Goal: Task Accomplishment & Management: Complete application form

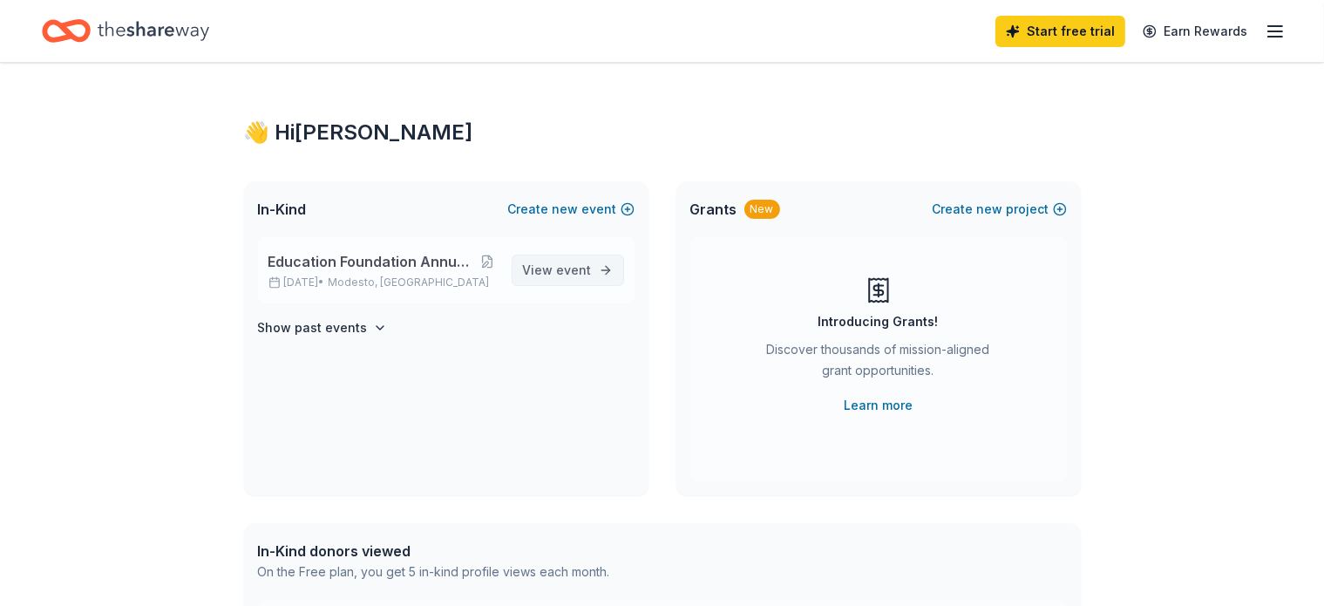
click at [570, 275] on span "event" at bounding box center [574, 269] width 35 height 15
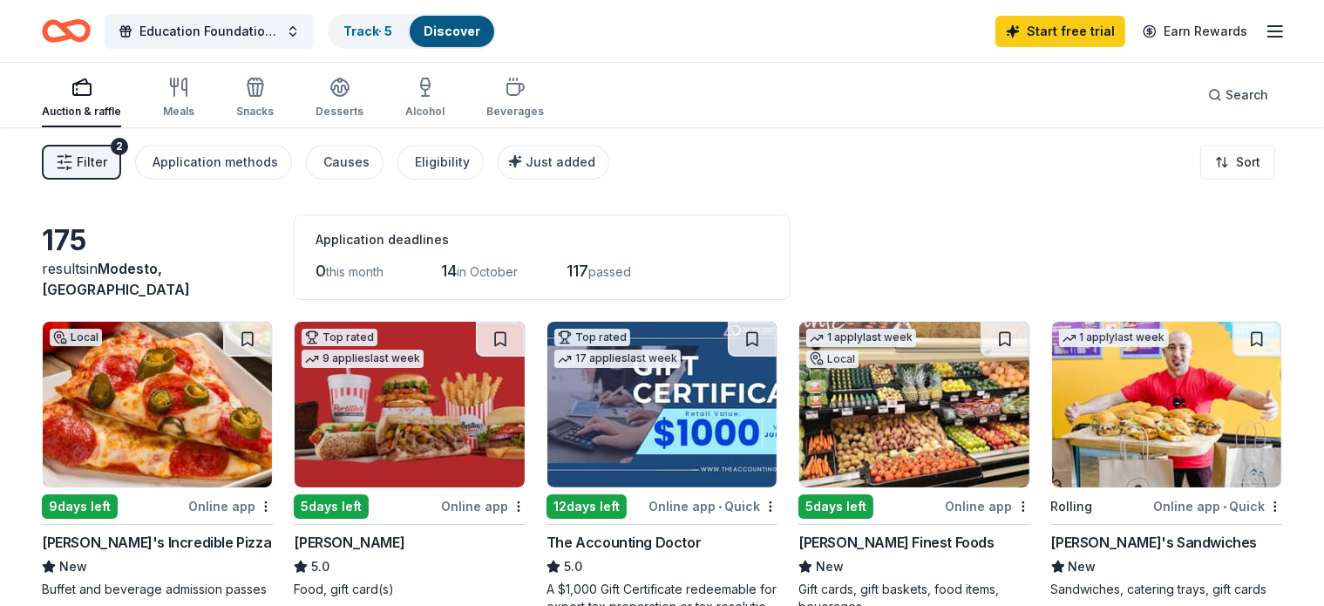
click at [136, 390] on img at bounding box center [157, 405] width 229 height 166
click at [405, 41] on div "Track · 5" at bounding box center [367, 31] width 77 height 31
click at [392, 31] on link "Track · 5" at bounding box center [367, 31] width 49 height 15
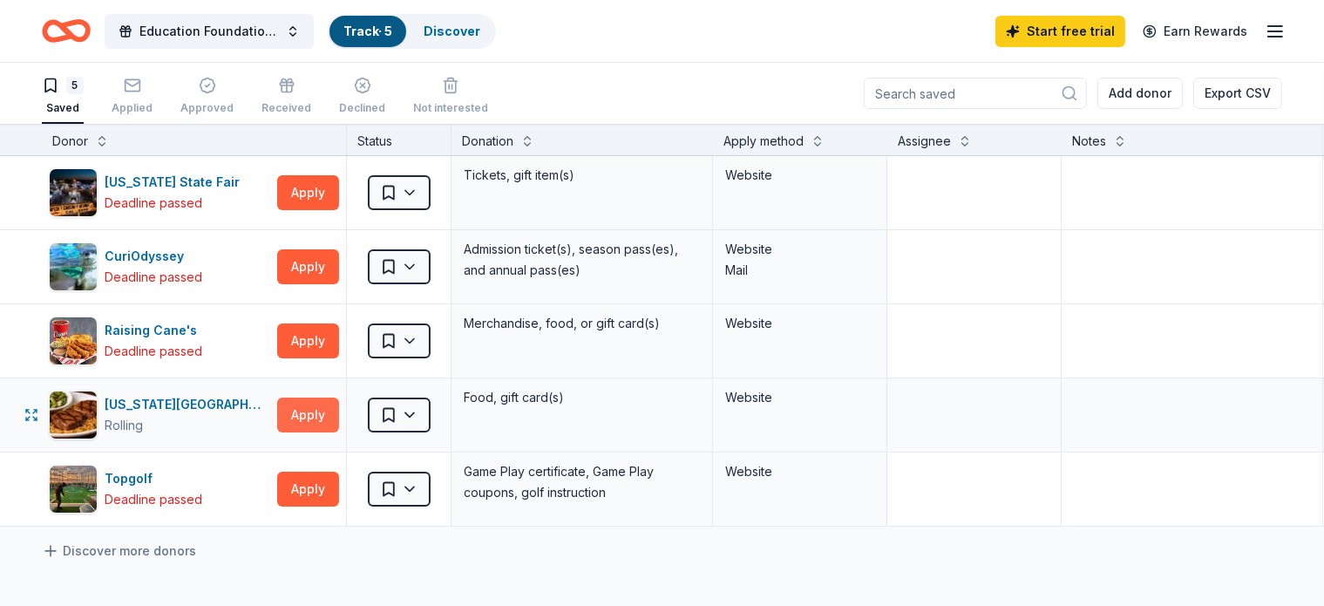
click at [339, 407] on button "Apply" at bounding box center [308, 414] width 62 height 35
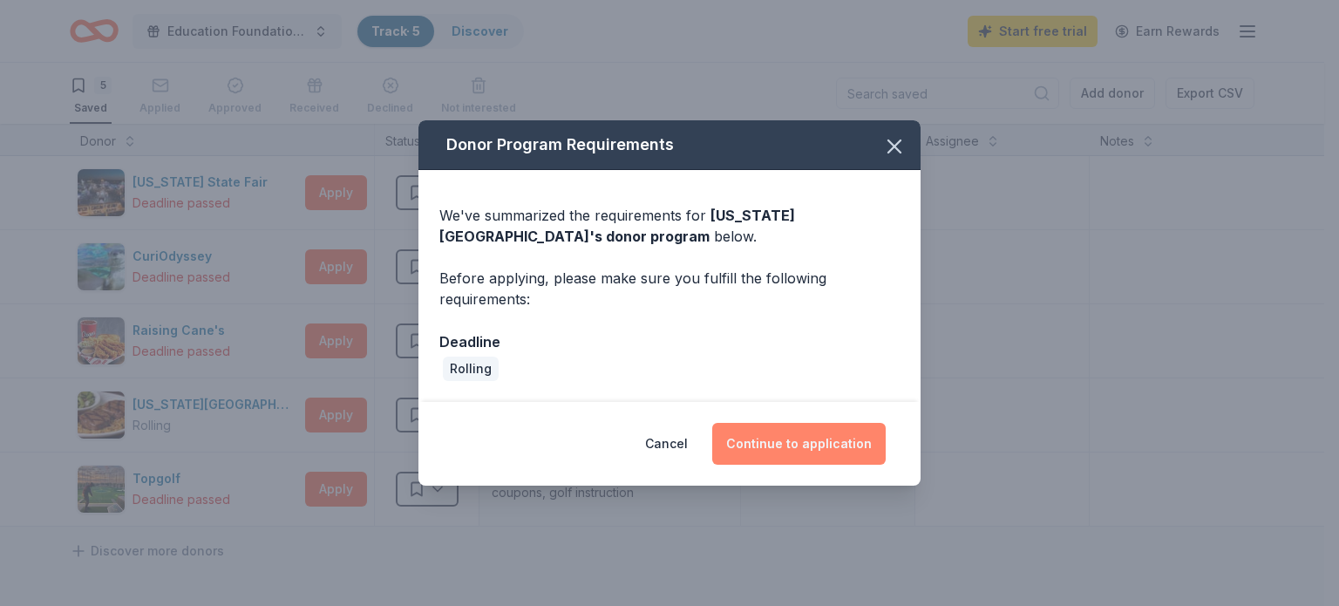
click at [781, 442] on button "Continue to application" at bounding box center [798, 444] width 173 height 42
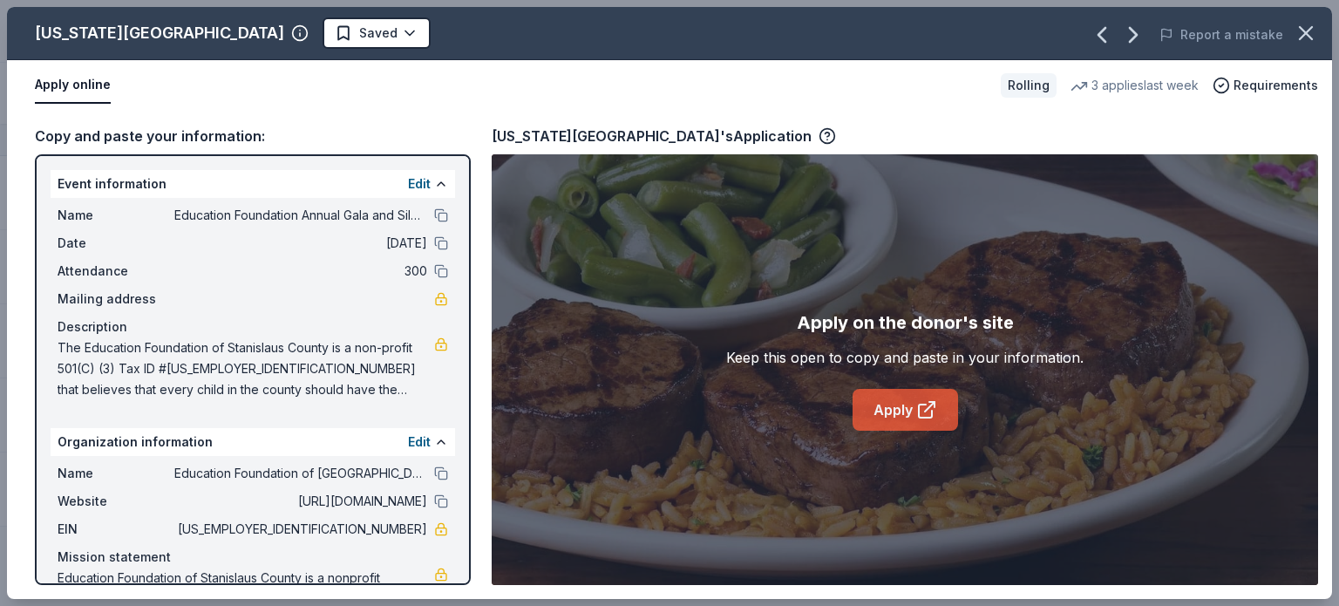
click at [900, 408] on link "Apply" at bounding box center [904, 410] width 105 height 42
click at [1300, 37] on icon "button" at bounding box center [1306, 33] width 12 height 12
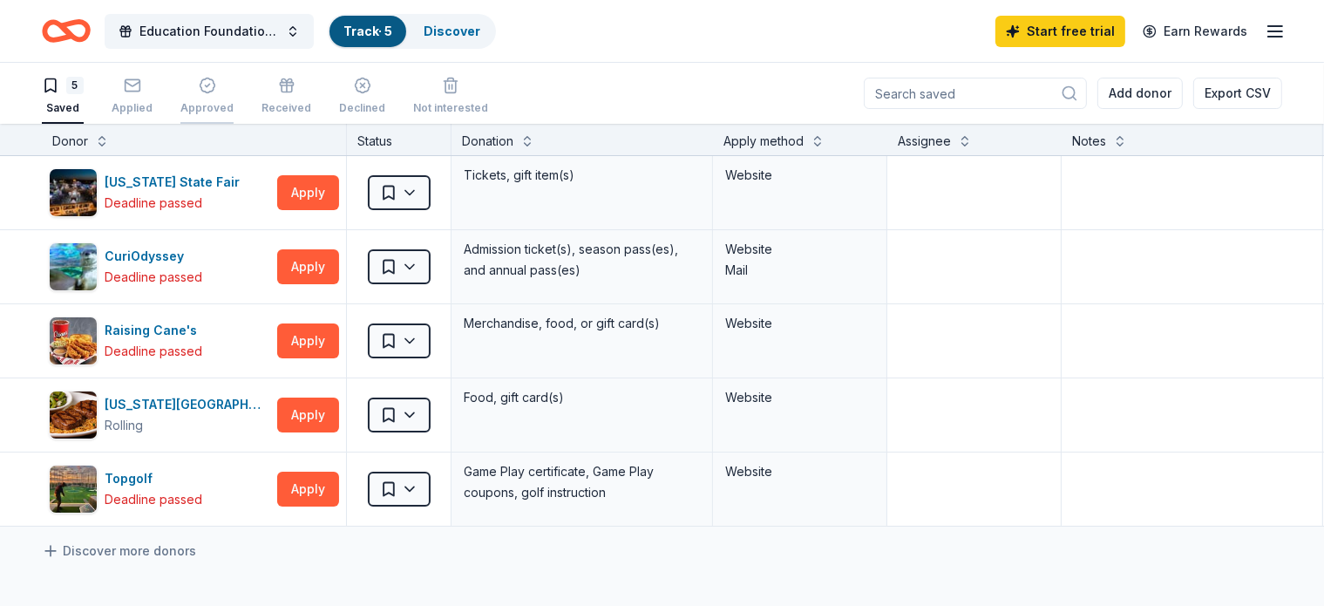
click at [221, 93] on div "Approved" at bounding box center [206, 96] width 53 height 38
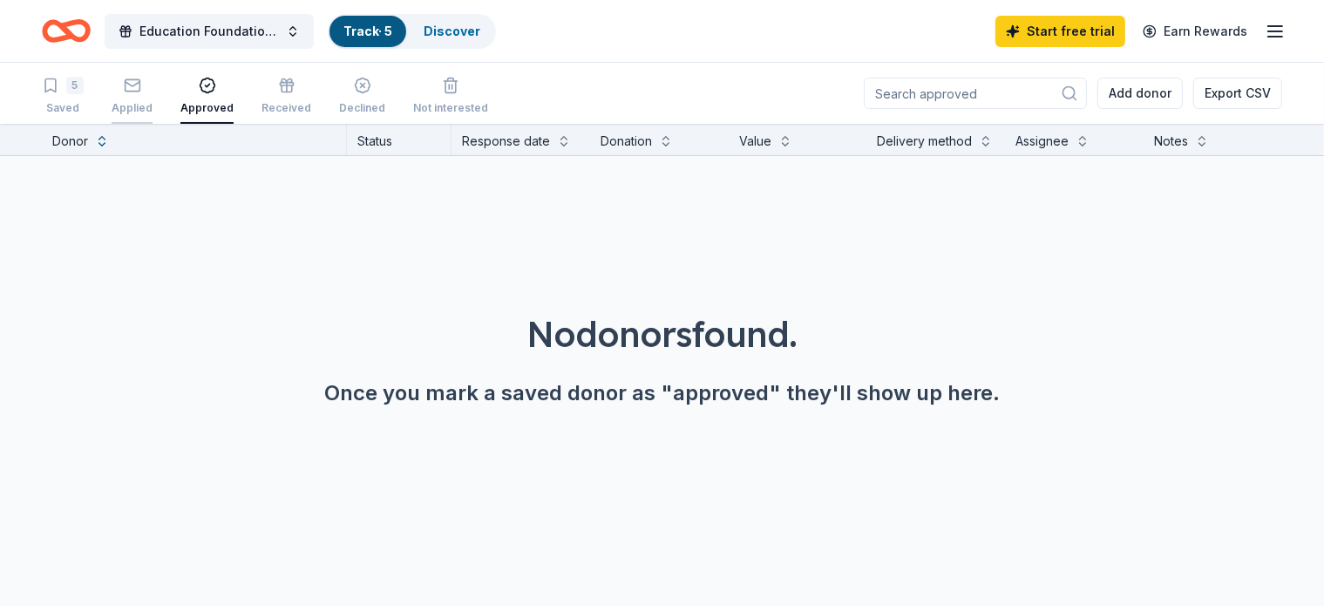
click at [153, 96] on div "Applied" at bounding box center [132, 96] width 41 height 38
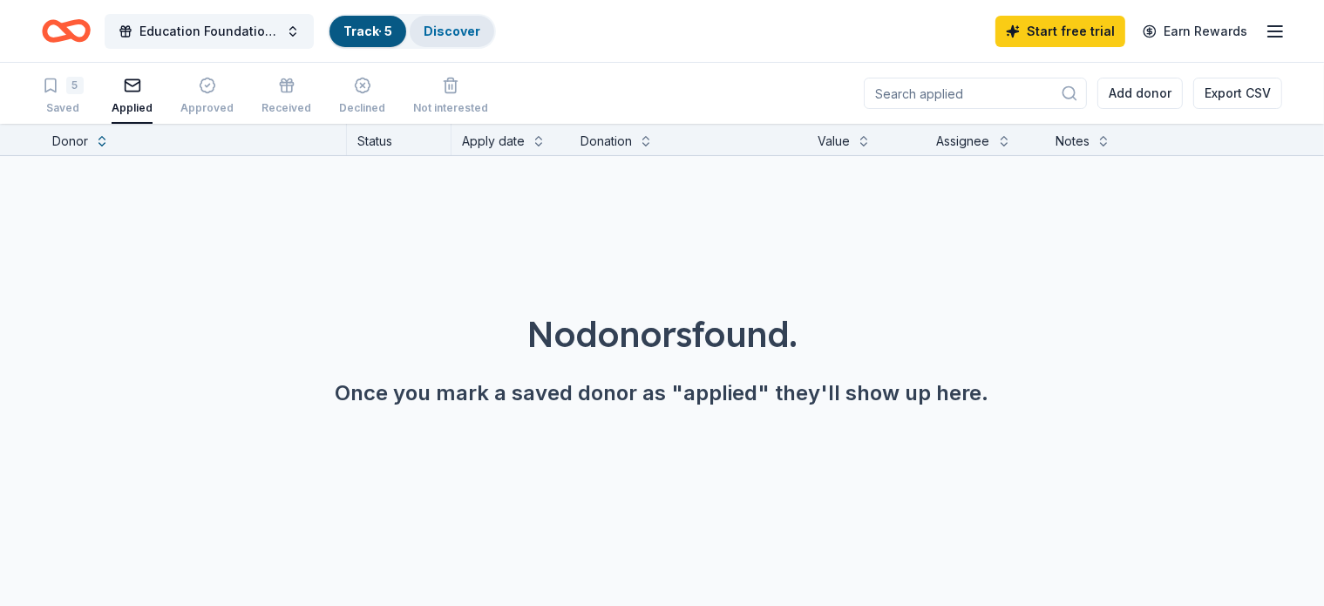
click at [474, 24] on link "Discover" at bounding box center [452, 31] width 57 height 15
click at [84, 97] on div "5 Saved" at bounding box center [63, 96] width 42 height 38
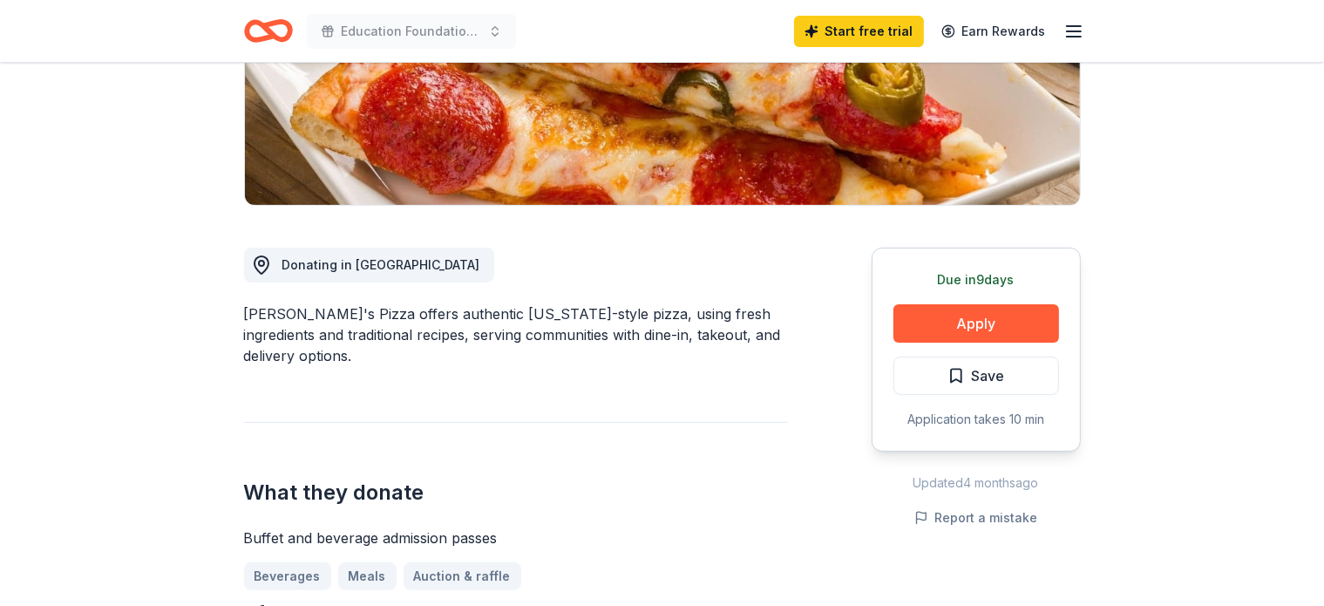
scroll to position [305, 0]
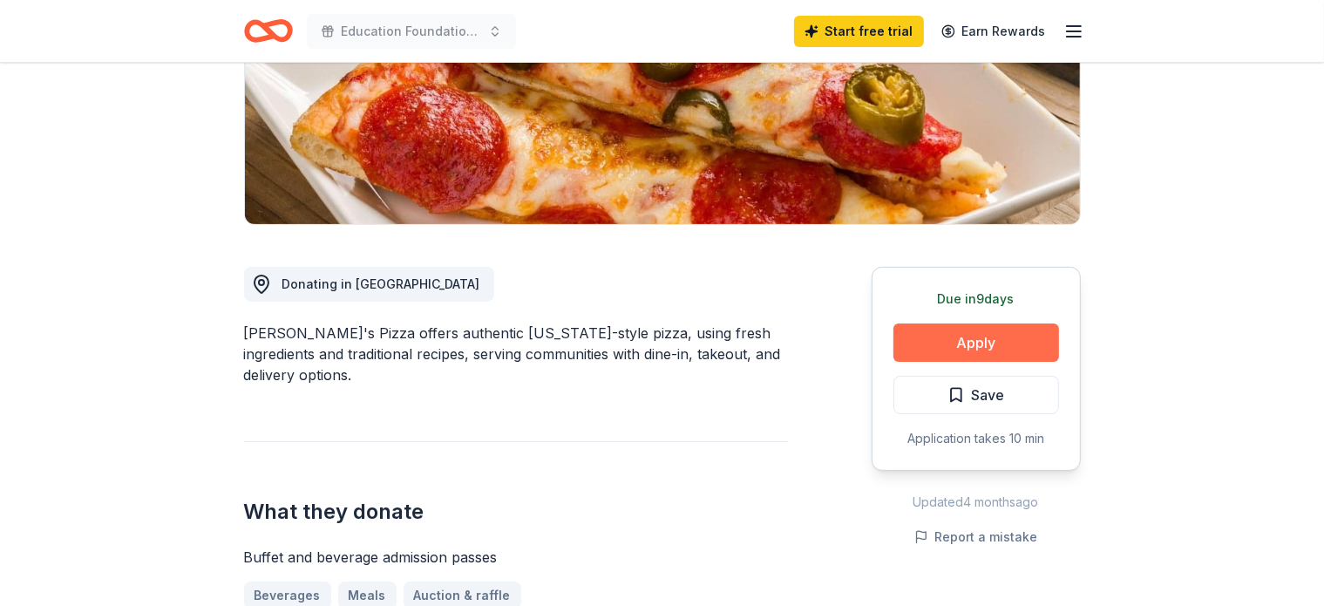
click at [973, 336] on button "Apply" at bounding box center [976, 342] width 166 height 38
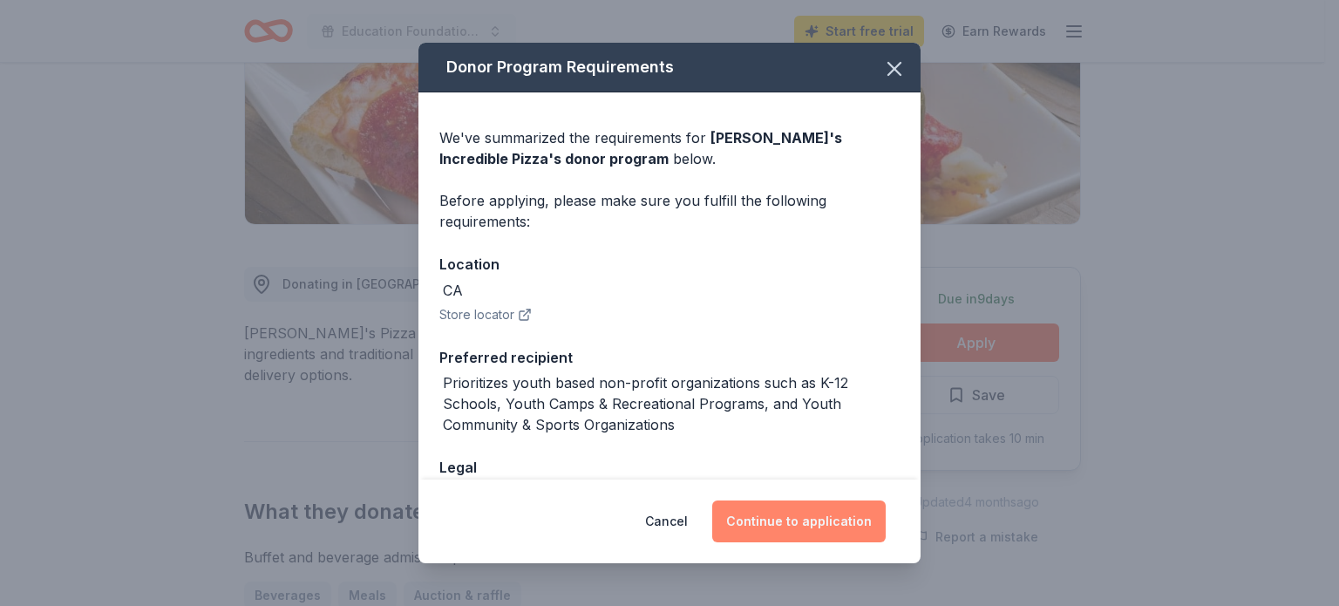
click at [798, 516] on button "Continue to application" at bounding box center [798, 521] width 173 height 42
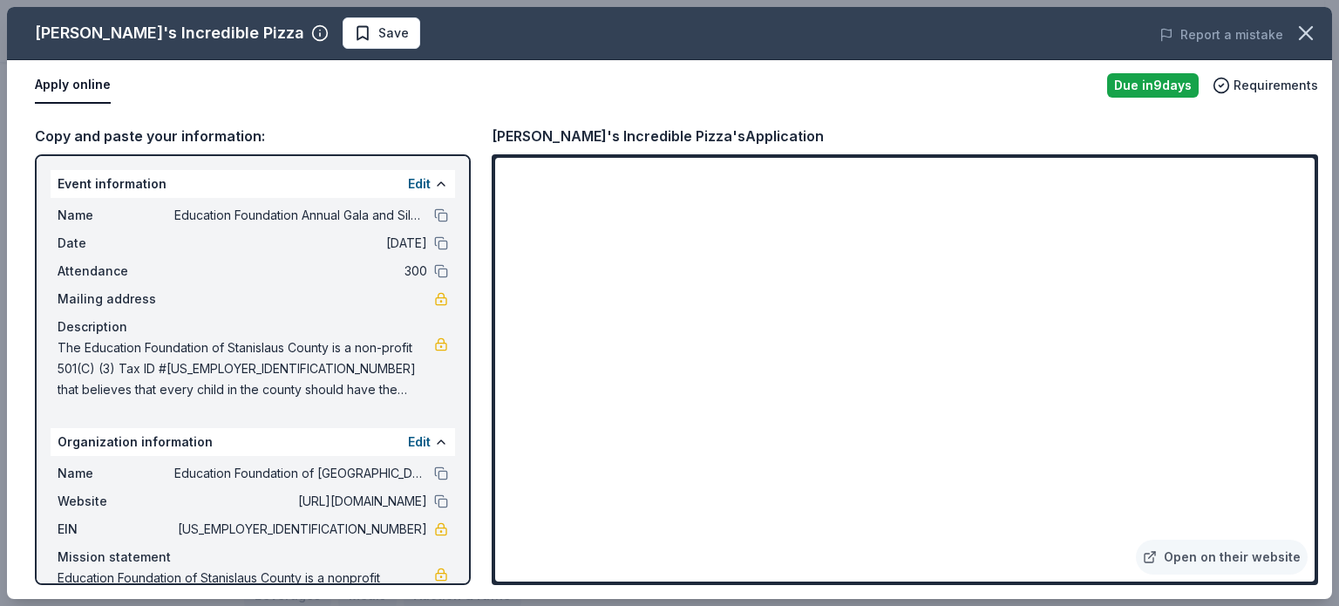
drag, startPoint x: 1331, startPoint y: 153, endPoint x: 1318, endPoint y: 228, distance: 77.0
click at [1318, 228] on div "Copy and paste your information: Event information Edit Name Education Foundati…" at bounding box center [669, 355] width 1325 height 488
drag, startPoint x: 168, startPoint y: 367, endPoint x: 184, endPoint y: 365, distance: 15.8
click at [184, 365] on span at bounding box center [246, 368] width 377 height 63
drag, startPoint x: 1318, startPoint y: 394, endPoint x: 1318, endPoint y: 425, distance: 31.4
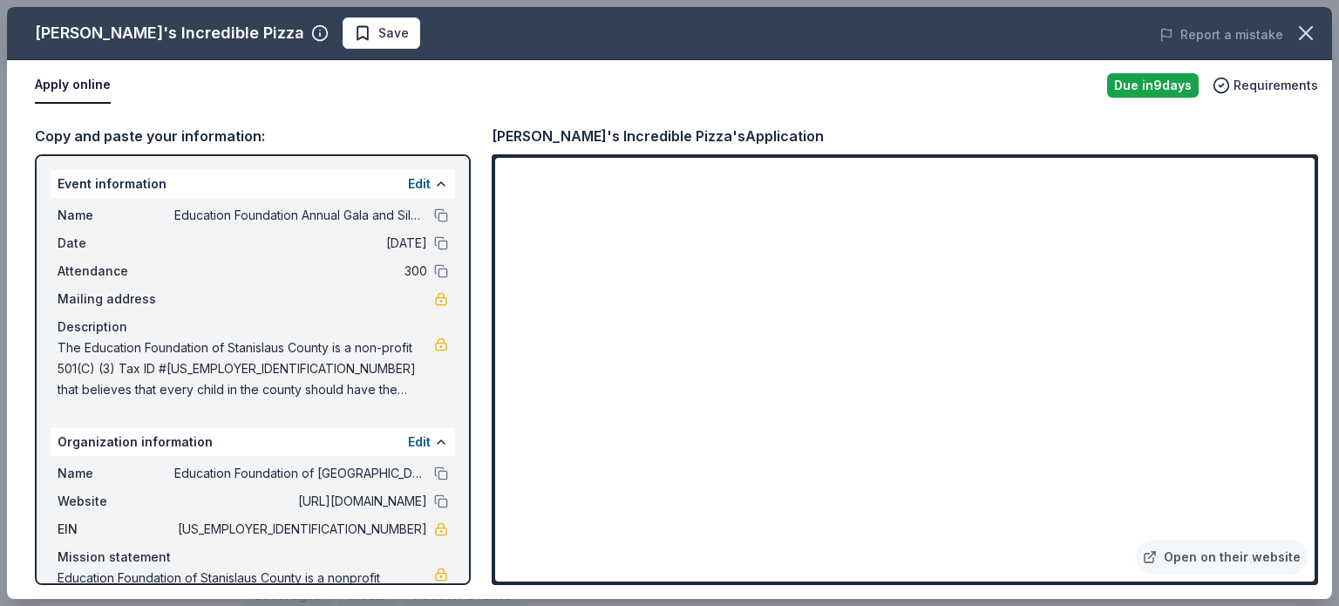
click at [1318, 425] on div "Copy and paste your information: Event information Edit Name Education Foundati…" at bounding box center [669, 355] width 1325 height 488
click at [1293, 37] on button "button" at bounding box center [1306, 33] width 38 height 38
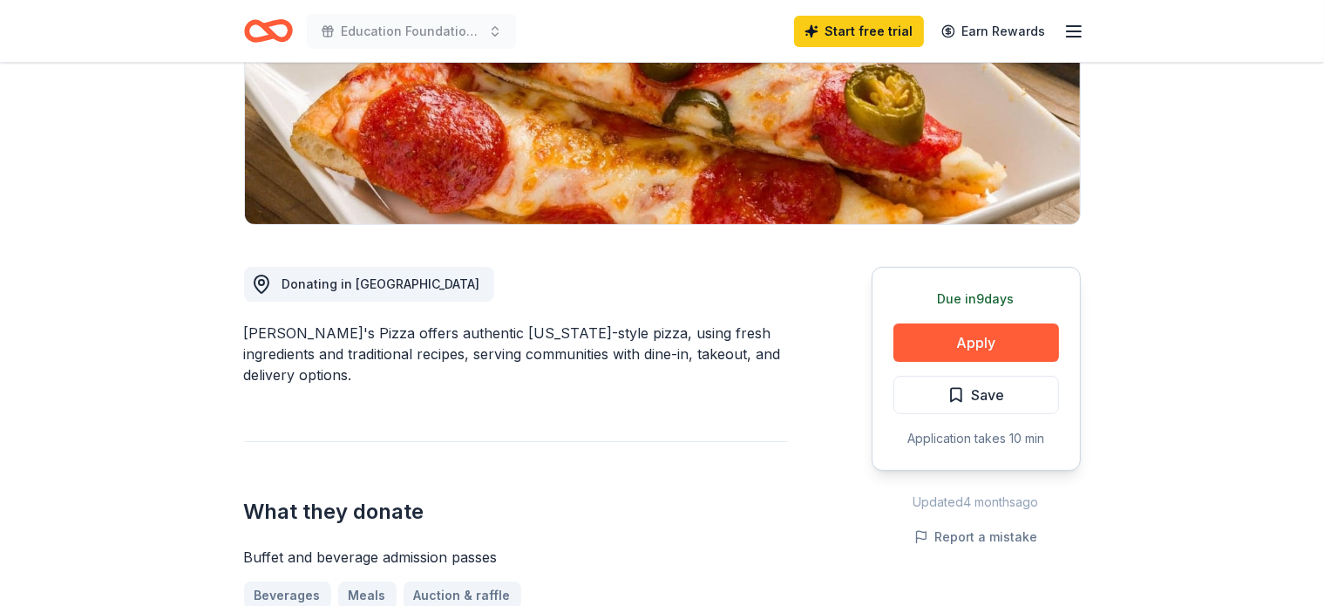
click at [1074, 26] on line "button" at bounding box center [1074, 26] width 14 height 0
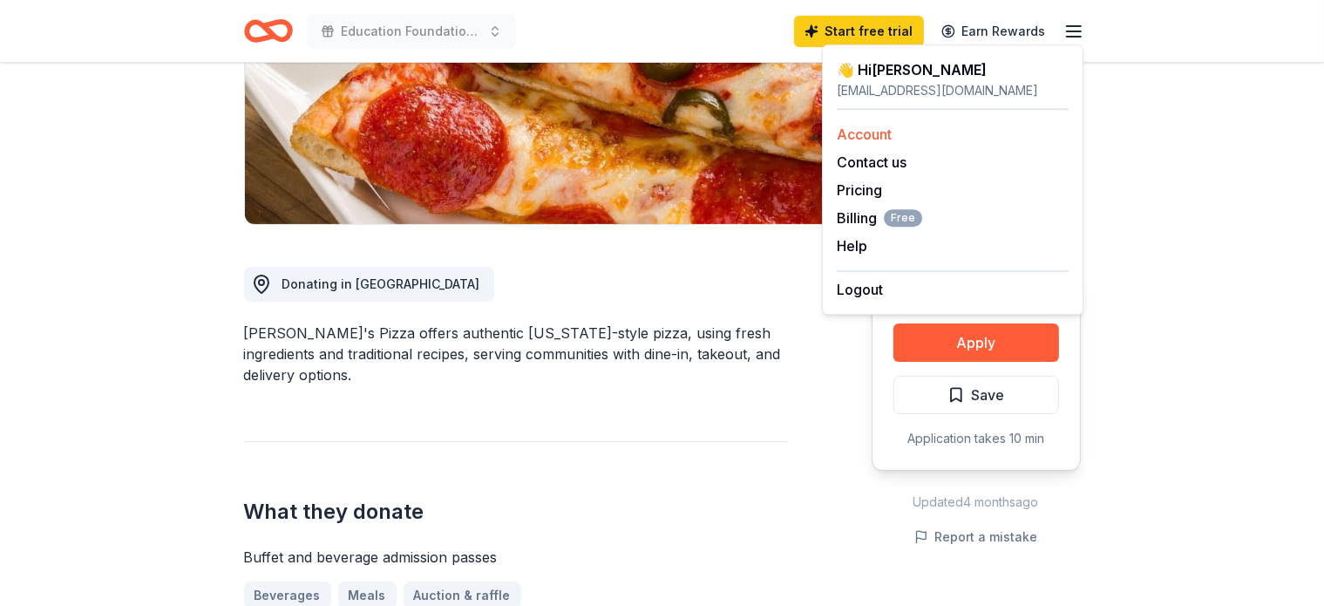
click at [862, 139] on link "Account" at bounding box center [864, 134] width 55 height 17
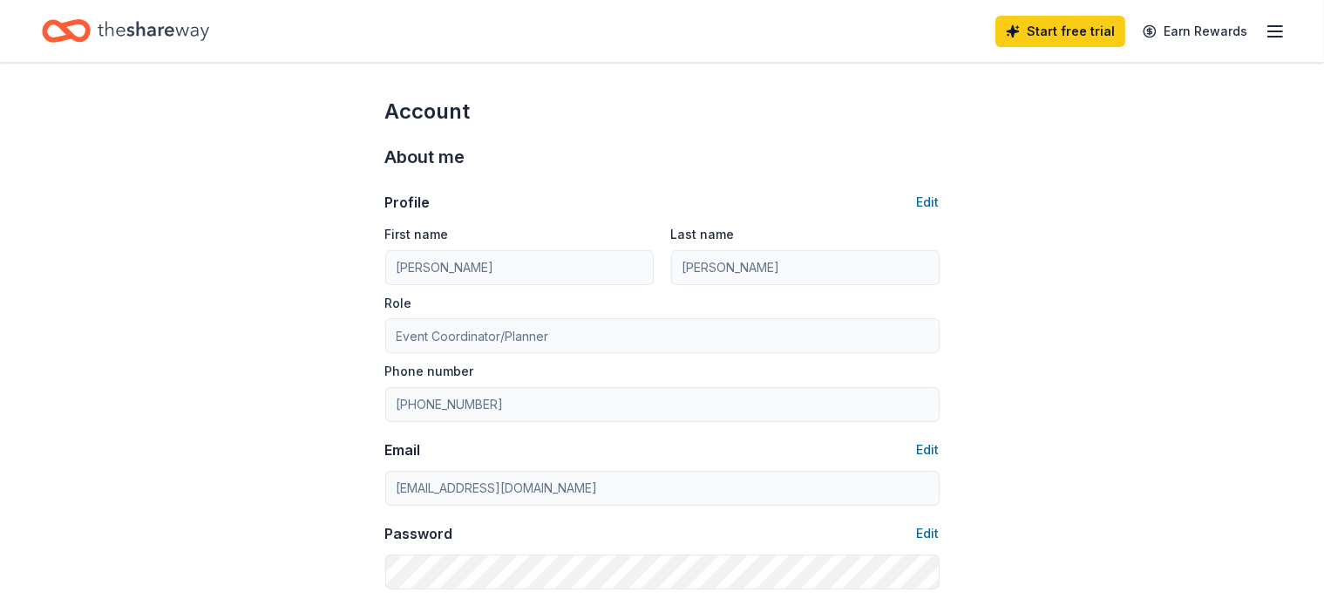
click at [1268, 31] on line "button" at bounding box center [1275, 31] width 14 height 0
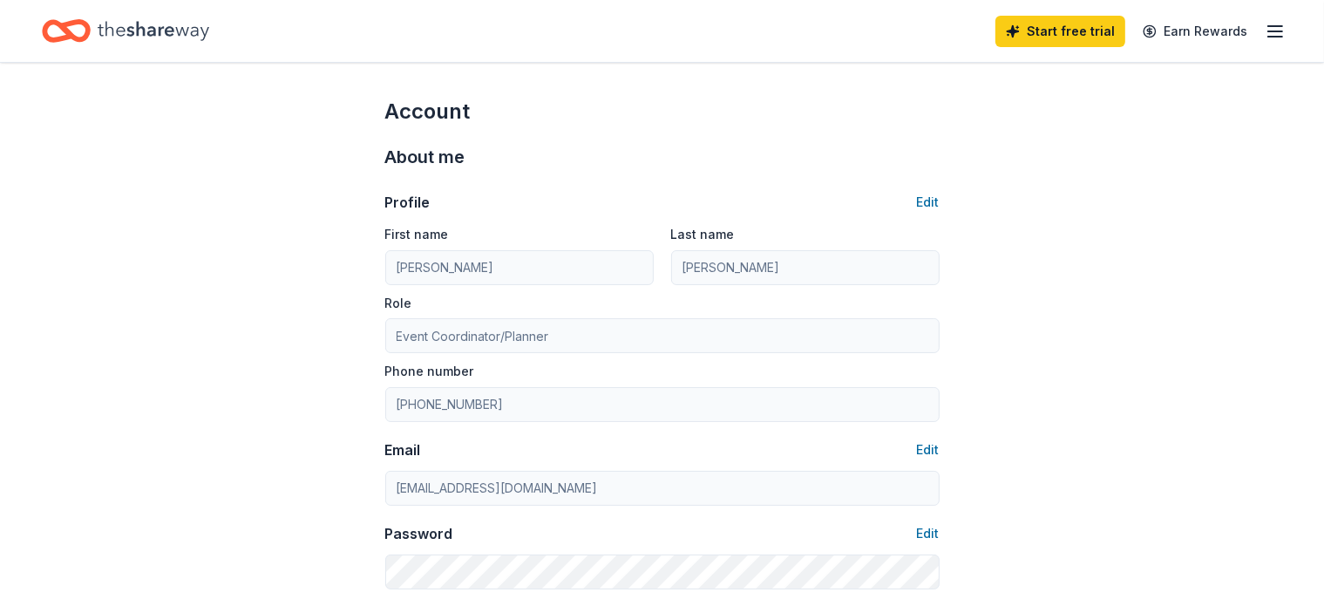
click at [1265, 27] on icon "button" at bounding box center [1275, 31] width 21 height 21
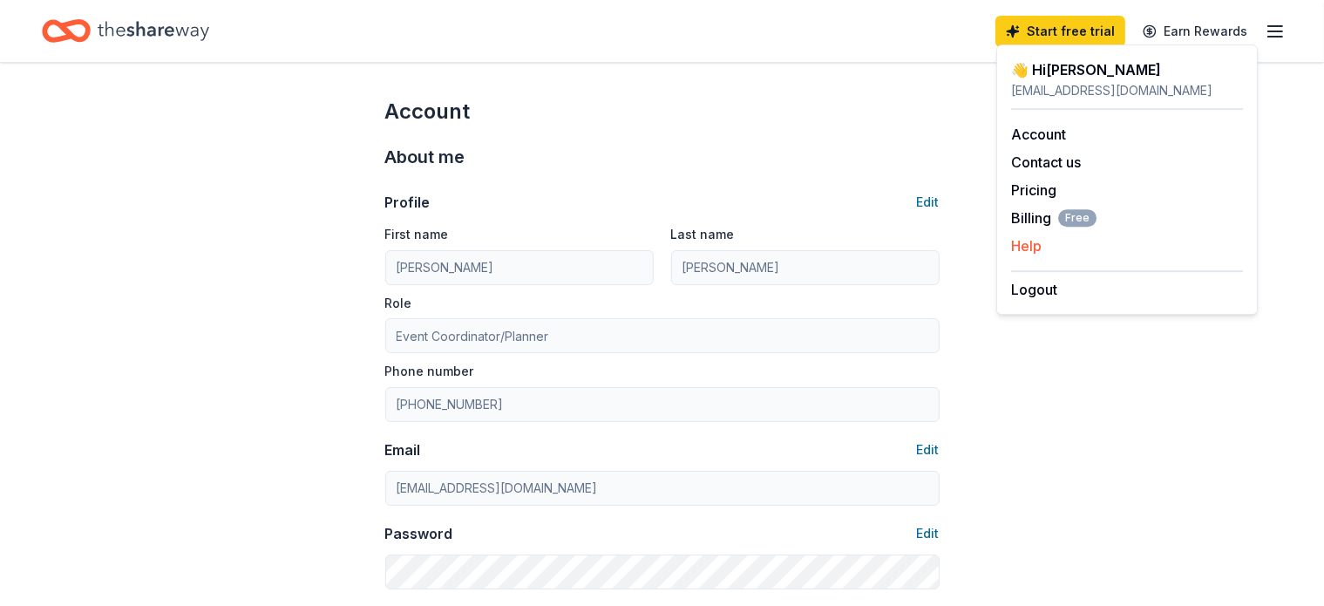
click at [1025, 243] on button "Help" at bounding box center [1026, 245] width 31 height 21
